Goal: Task Accomplishment & Management: Use online tool/utility

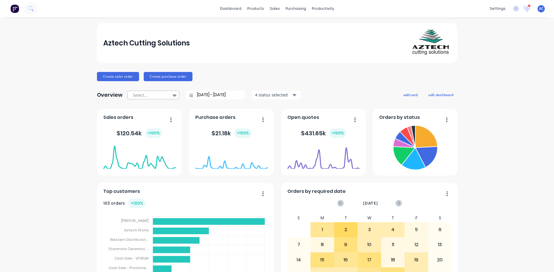
click at [176, 97] on div at bounding box center [174, 96] width 9 height 10
click at [159, 115] on div "Month to date" at bounding box center [153, 119] width 52 height 11
type input "[DATE] - [DATE]"
click at [235, 8] on link "dashboard" at bounding box center [230, 8] width 27 height 9
click at [524, 10] on icon at bounding box center [526, 7] width 5 height 5
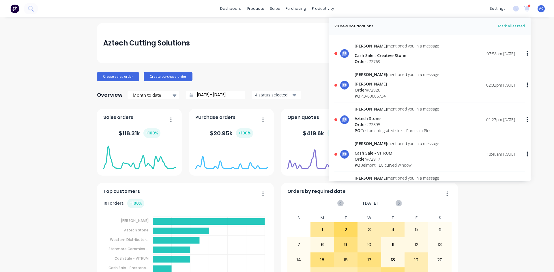
click at [375, 88] on div "Order # 72920" at bounding box center [396, 90] width 84 height 6
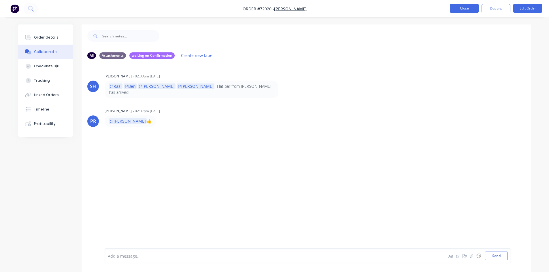
click at [471, 9] on button "Close" at bounding box center [464, 8] width 29 height 9
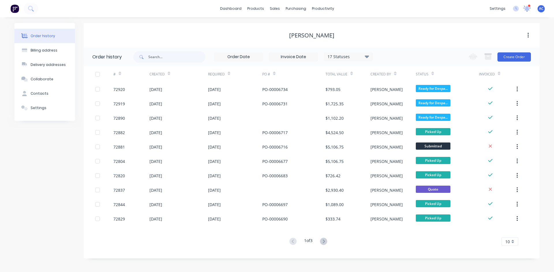
click at [528, 11] on icon at bounding box center [526, 8] width 7 height 6
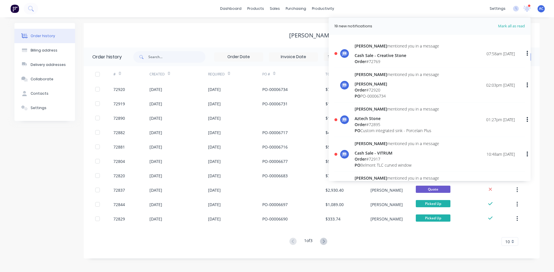
click at [355, 59] on span "Order" at bounding box center [360, 61] width 12 height 5
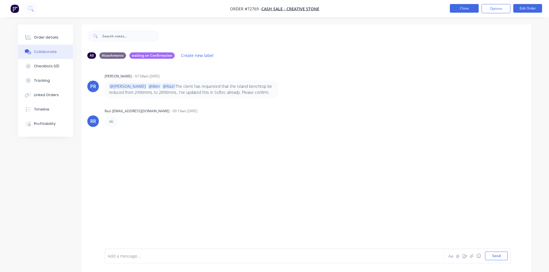
click at [471, 9] on button "Close" at bounding box center [464, 8] width 29 height 9
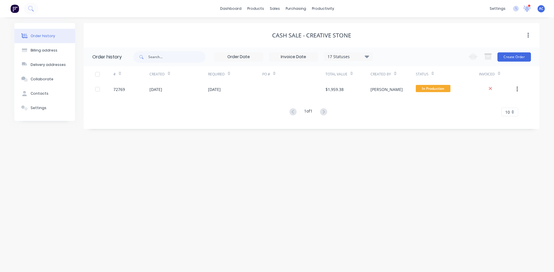
click at [525, 9] on icon at bounding box center [526, 7] width 5 height 5
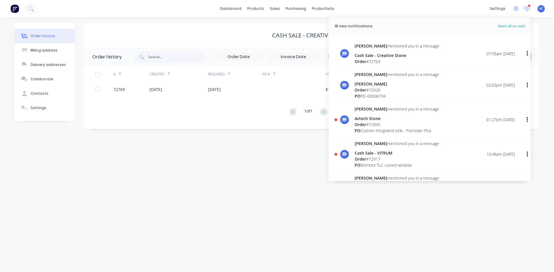
click at [372, 126] on div "Order # 72895" at bounding box center [396, 125] width 84 height 6
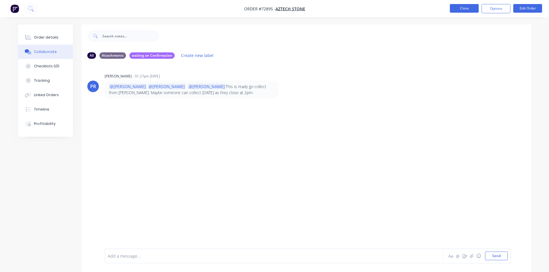
click at [471, 11] on button "Close" at bounding box center [464, 8] width 29 height 9
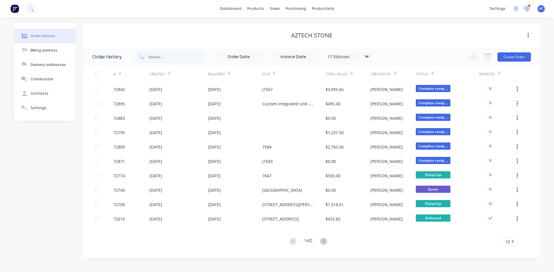
click at [526, 8] on icon at bounding box center [526, 7] width 5 height 5
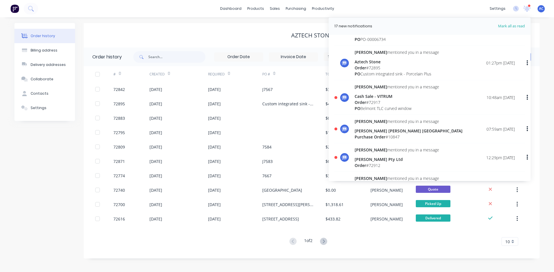
scroll to position [58, 0]
click at [369, 103] on div "Order # 72917" at bounding box center [396, 102] width 84 height 6
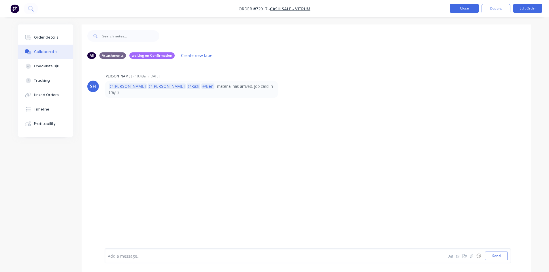
click at [460, 9] on button "Close" at bounding box center [464, 8] width 29 height 9
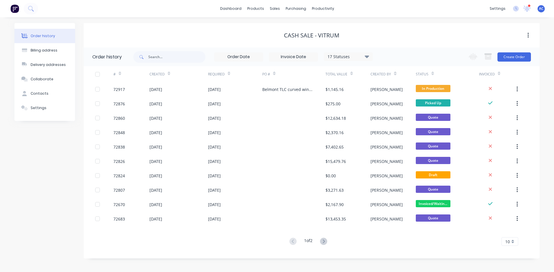
click at [527, 10] on icon at bounding box center [527, 7] width 6 height 5
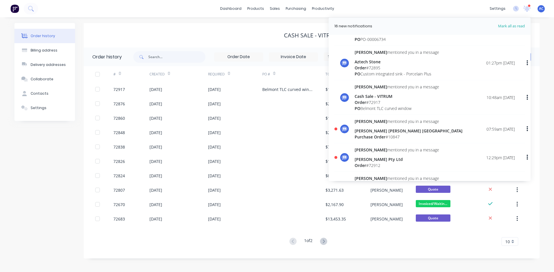
scroll to position [58, 0]
click at [359, 133] on div "Purchase Order # 10847" at bounding box center [408, 136] width 108 height 6
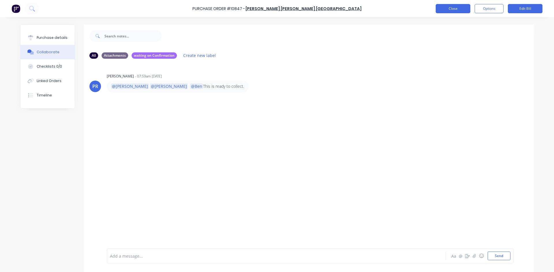
click at [460, 7] on button "Close" at bounding box center [452, 8] width 35 height 9
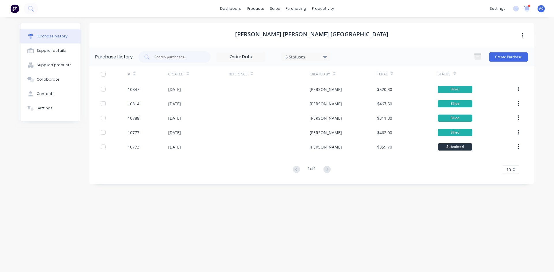
click at [528, 10] on icon at bounding box center [526, 7] width 5 height 5
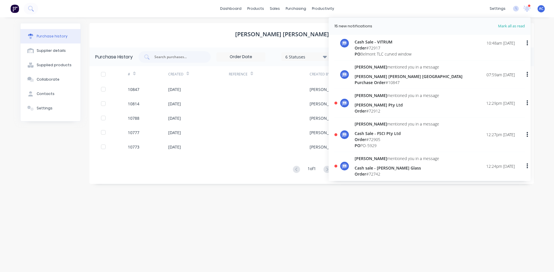
scroll to position [115, 0]
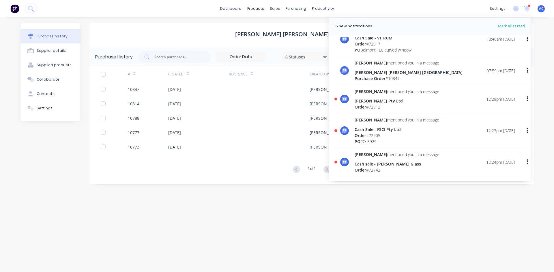
click at [364, 104] on div "[PERSON_NAME] Pty Ltd" at bounding box center [396, 101] width 84 height 6
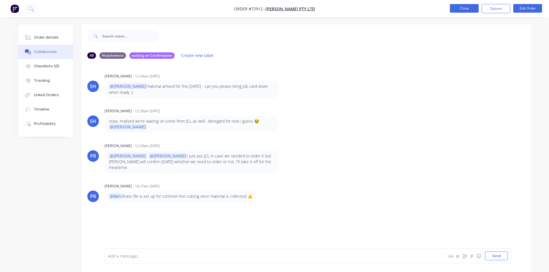
click at [470, 11] on button "Close" at bounding box center [464, 8] width 29 height 9
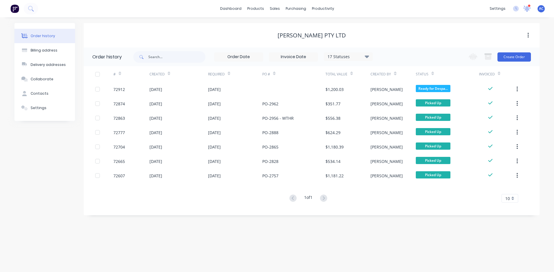
click at [525, 10] on icon at bounding box center [526, 7] width 5 height 5
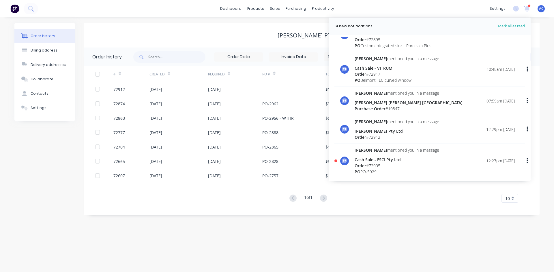
scroll to position [115, 0]
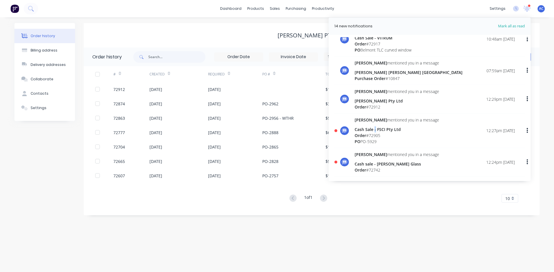
click at [375, 132] on div "Cash Sale - FSCI Pty Ltd" at bounding box center [396, 130] width 84 height 6
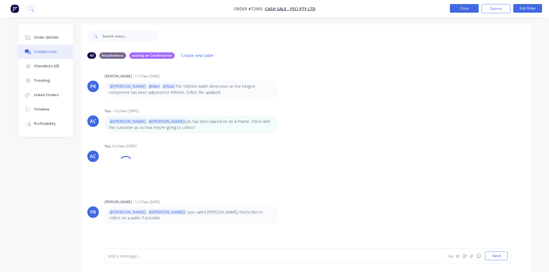
click at [473, 10] on button "Close" at bounding box center [464, 8] width 29 height 9
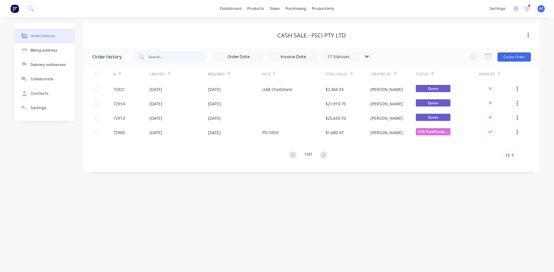
click at [527, 6] on div at bounding box center [528, 5] width 3 height 3
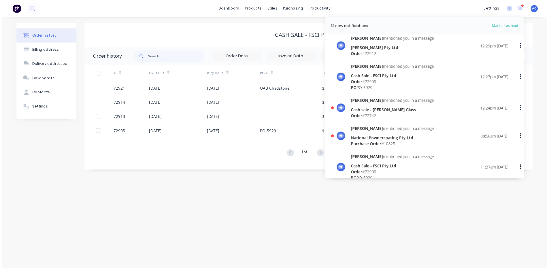
scroll to position [202, 0]
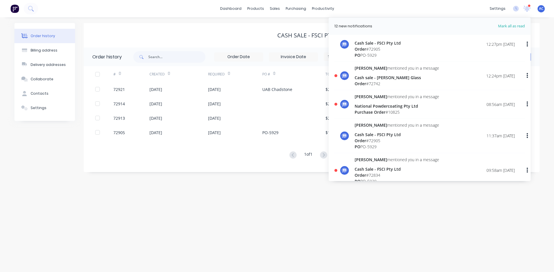
click at [368, 77] on div "Cash sale - [PERSON_NAME] Glass" at bounding box center [396, 78] width 84 height 6
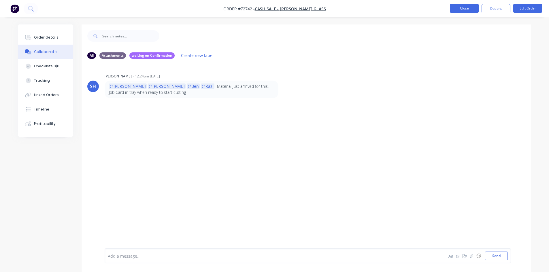
click at [462, 9] on button "Close" at bounding box center [464, 8] width 29 height 9
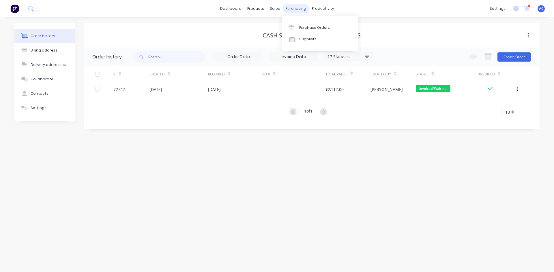
click at [298, 11] on div "purchasing" at bounding box center [296, 8] width 26 height 9
click at [276, 10] on div "sales" at bounding box center [275, 8] width 16 height 9
click at [291, 26] on div "Sales Orders" at bounding box center [296, 27] width 24 height 5
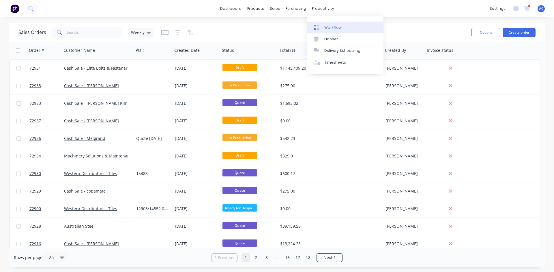
click at [325, 23] on link "Workflow" at bounding box center [345, 28] width 76 height 12
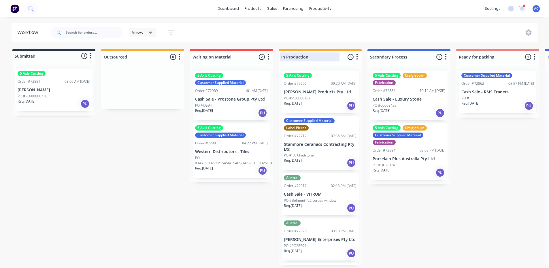
click at [352, 57] on div at bounding box center [320, 56] width 83 height 11
click at [357, 57] on icon "button" at bounding box center [357, 57] width 1 height 6
click at [341, 86] on button "Summaries" at bounding box center [332, 89] width 58 height 10
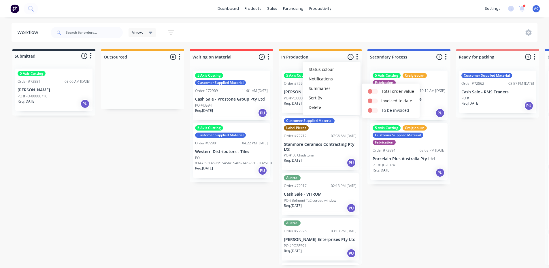
click at [381, 107] on label at bounding box center [381, 107] width 0 height 0
click at [372, 111] on input "checkbox" at bounding box center [370, 109] width 5 height 5
checkbox input "true"
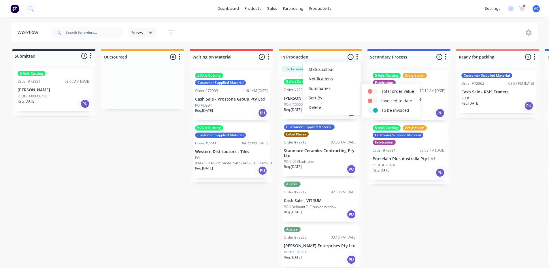
click at [381, 98] on label at bounding box center [381, 98] width 0 height 0
click at [372, 100] on input "checkbox" at bounding box center [370, 100] width 5 height 5
checkbox input "true"
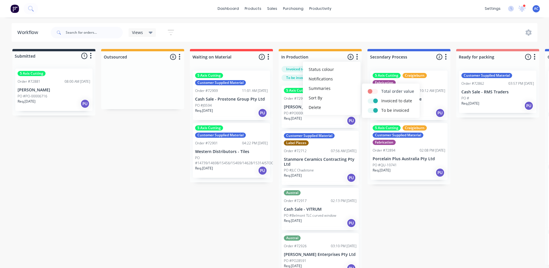
click at [381, 88] on label at bounding box center [381, 88] width 0 height 0
click at [372, 89] on input "checkbox" at bounding box center [370, 90] width 5 height 5
checkbox input "true"
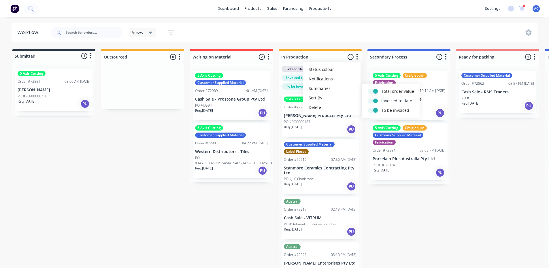
click at [381, 98] on label at bounding box center [381, 98] width 0 height 0
click at [372, 101] on input "checkbox" at bounding box center [370, 100] width 5 height 5
checkbox input "false"
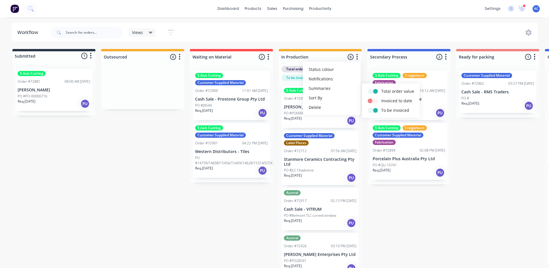
click at [387, 219] on div "Submitted 1 Status colour #273444 hex #273444 Save Cancel Summaries Total order…" at bounding box center [518, 164] width 1045 height 231
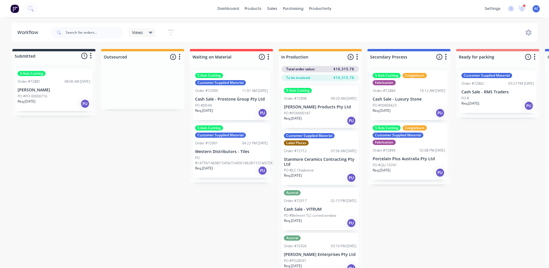
click at [446, 58] on icon "button" at bounding box center [446, 56] width 2 height 7
click at [424, 90] on button "Summaries" at bounding box center [421, 89] width 58 height 10
click at [470, 110] on label "To be invoiced" at bounding box center [484, 110] width 28 height 6
click at [456, 109] on button "To be invoiced" at bounding box center [480, 111] width 58 height 10
click at [470, 107] on label at bounding box center [470, 107] width 0 height 0
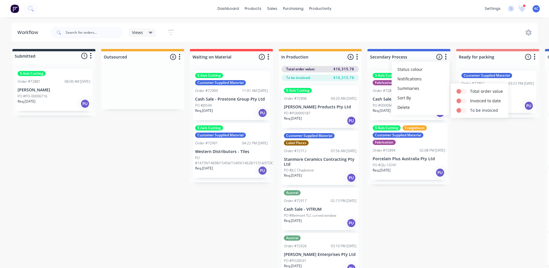
click at [461, 111] on input "checkbox" at bounding box center [459, 109] width 5 height 5
checkbox input "true"
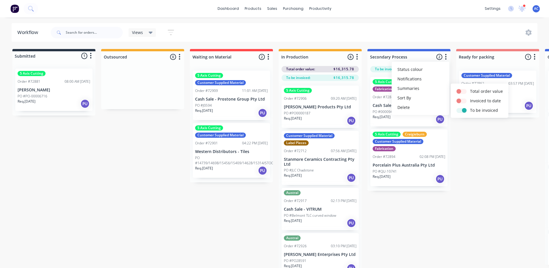
click at [470, 170] on div "Submitted 1 Status colour #273444 hex #273444 Save Cancel Summaries Total order…" at bounding box center [518, 164] width 1045 height 231
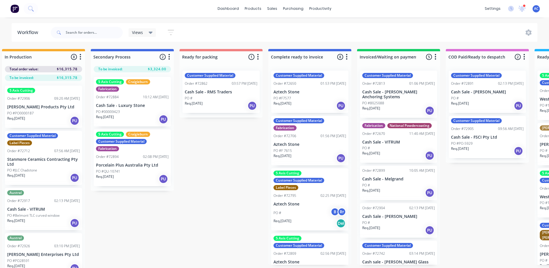
scroll to position [0, 286]
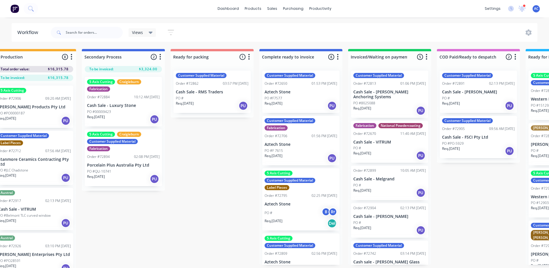
click at [340, 57] on button "button" at bounding box center [337, 57] width 7 height 7
click at [312, 88] on button "Summaries" at bounding box center [313, 89] width 58 height 10
click at [370, 110] on label "To be invoiced" at bounding box center [376, 110] width 28 height 6
click at [362, 107] on label at bounding box center [362, 107] width 0 height 0
click at [353, 111] on input "checkbox" at bounding box center [351, 109] width 5 height 5
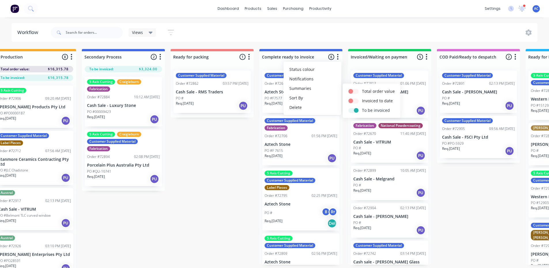
checkbox input "true"
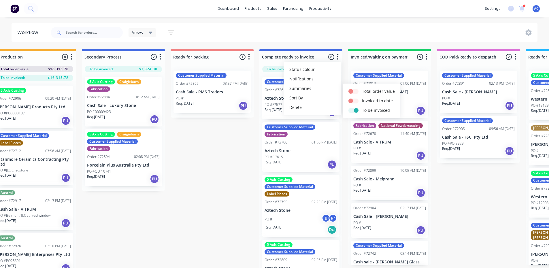
click at [207, 175] on div "Submitted 1 Status colour #273444 hex #273444 Save Cancel Summaries Total order…" at bounding box center [232, 164] width 1045 height 231
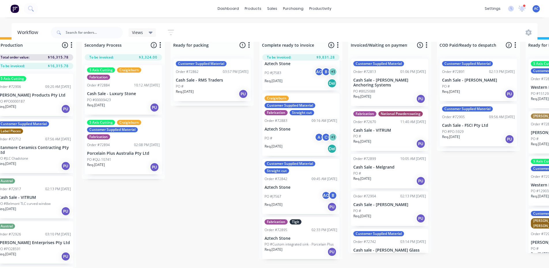
scroll to position [16, 286]
click at [302, 231] on div "Fabrication Tigit Order #72895 02:33 PM [DATE] Aztech Stone PO #Custom integrat…" at bounding box center [300, 238] width 77 height 42
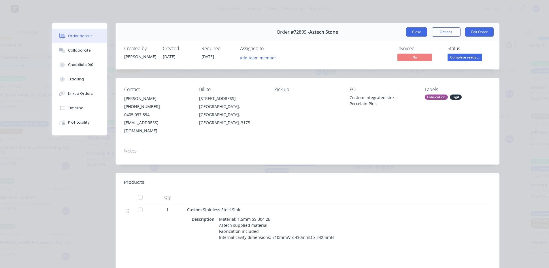
click at [420, 32] on button "Close" at bounding box center [416, 31] width 21 height 9
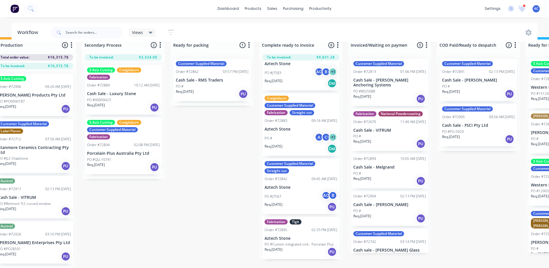
click at [299, 192] on div "PO #J7567 AC B" at bounding box center [301, 196] width 73 height 11
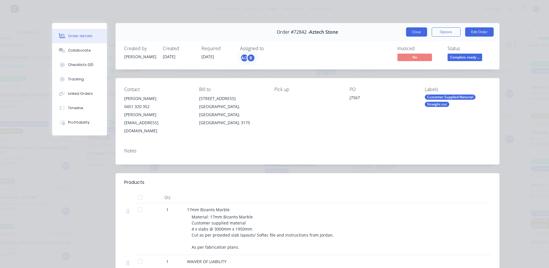
click at [419, 34] on button "Close" at bounding box center [416, 31] width 21 height 9
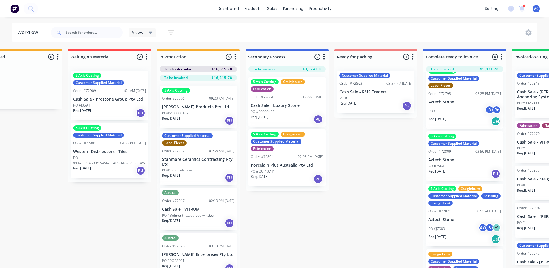
scroll to position [0, 80]
